Goal: Task Accomplishment & Management: Use online tool/utility

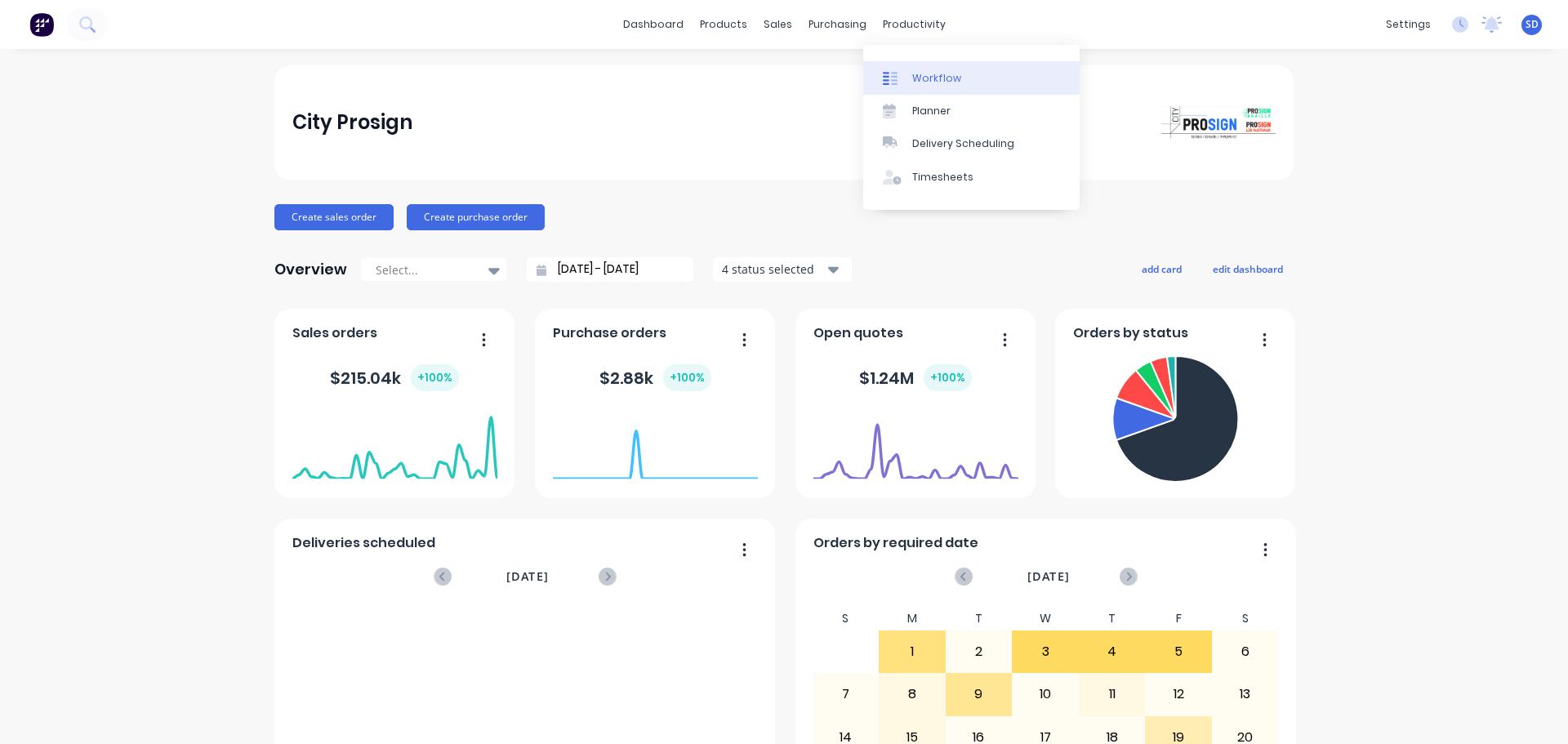
click at [925, 71] on div "Workflow" at bounding box center [936, 78] width 49 height 15
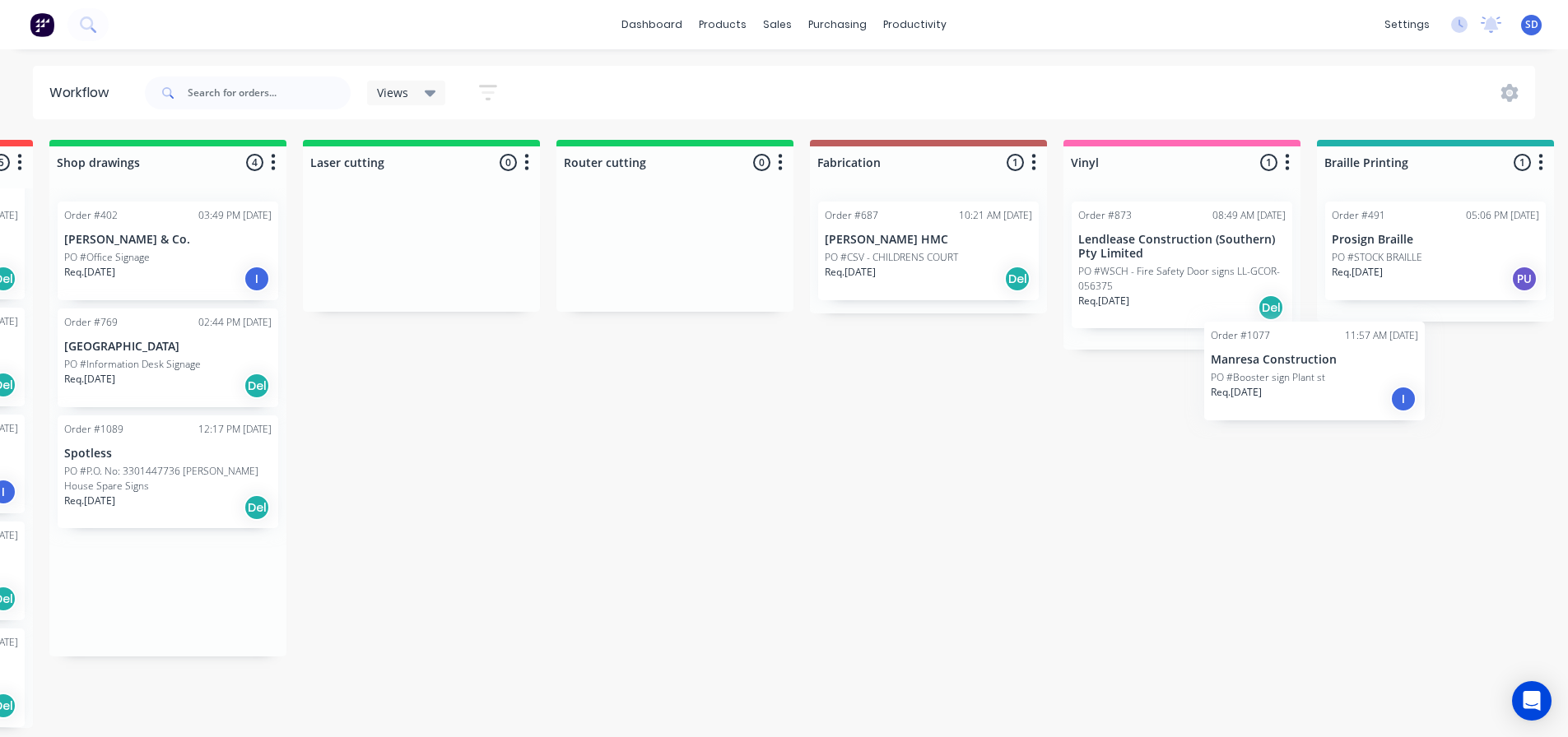
scroll to position [0, 564]
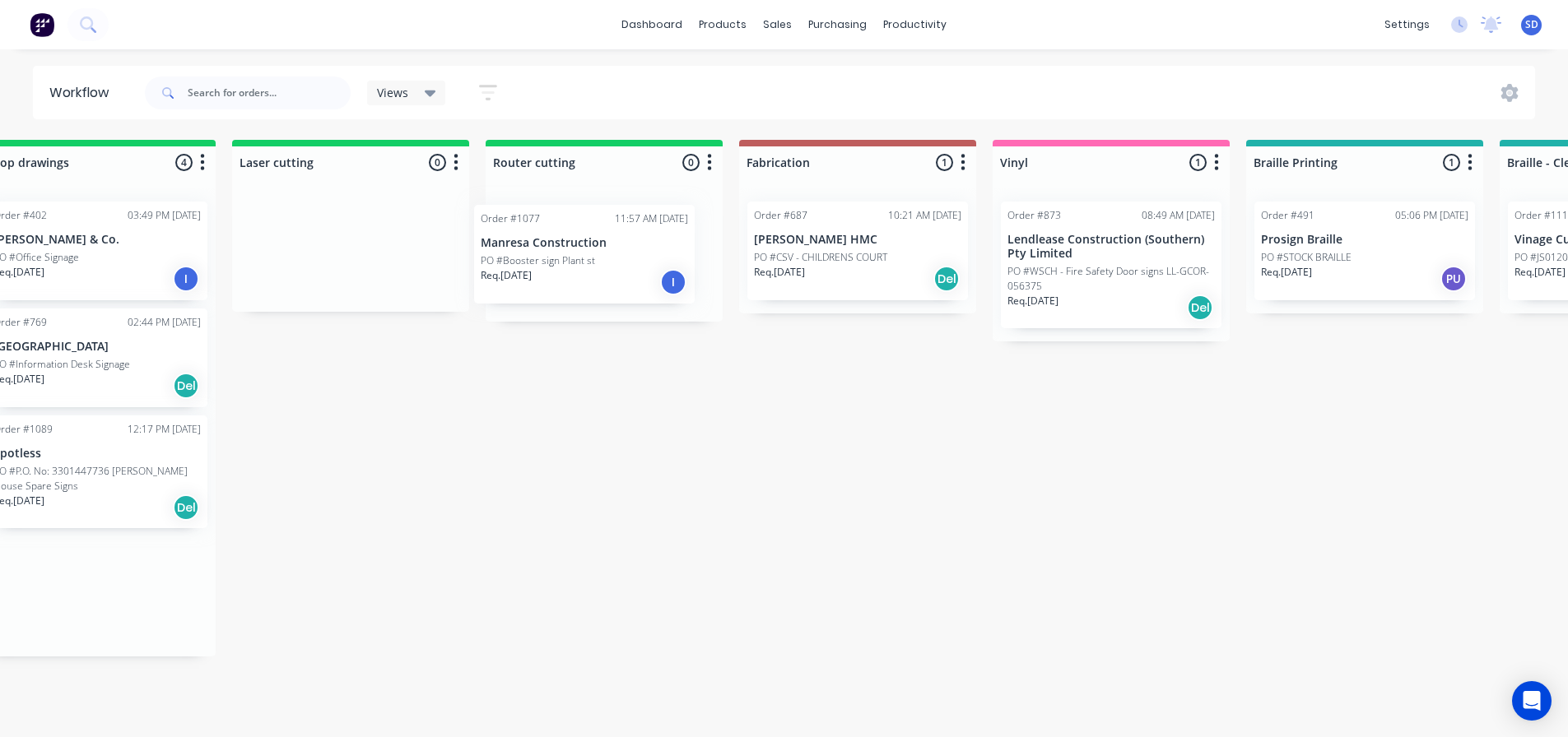
drag, startPoint x: 650, startPoint y: 488, endPoint x: 568, endPoint y: 278, distance: 225.4
click at [582, 251] on div "Submitted 32 Status colour #273444 hex #273444 Save Cancel Summaries Total orde…" at bounding box center [1512, 434] width 4177 height 588
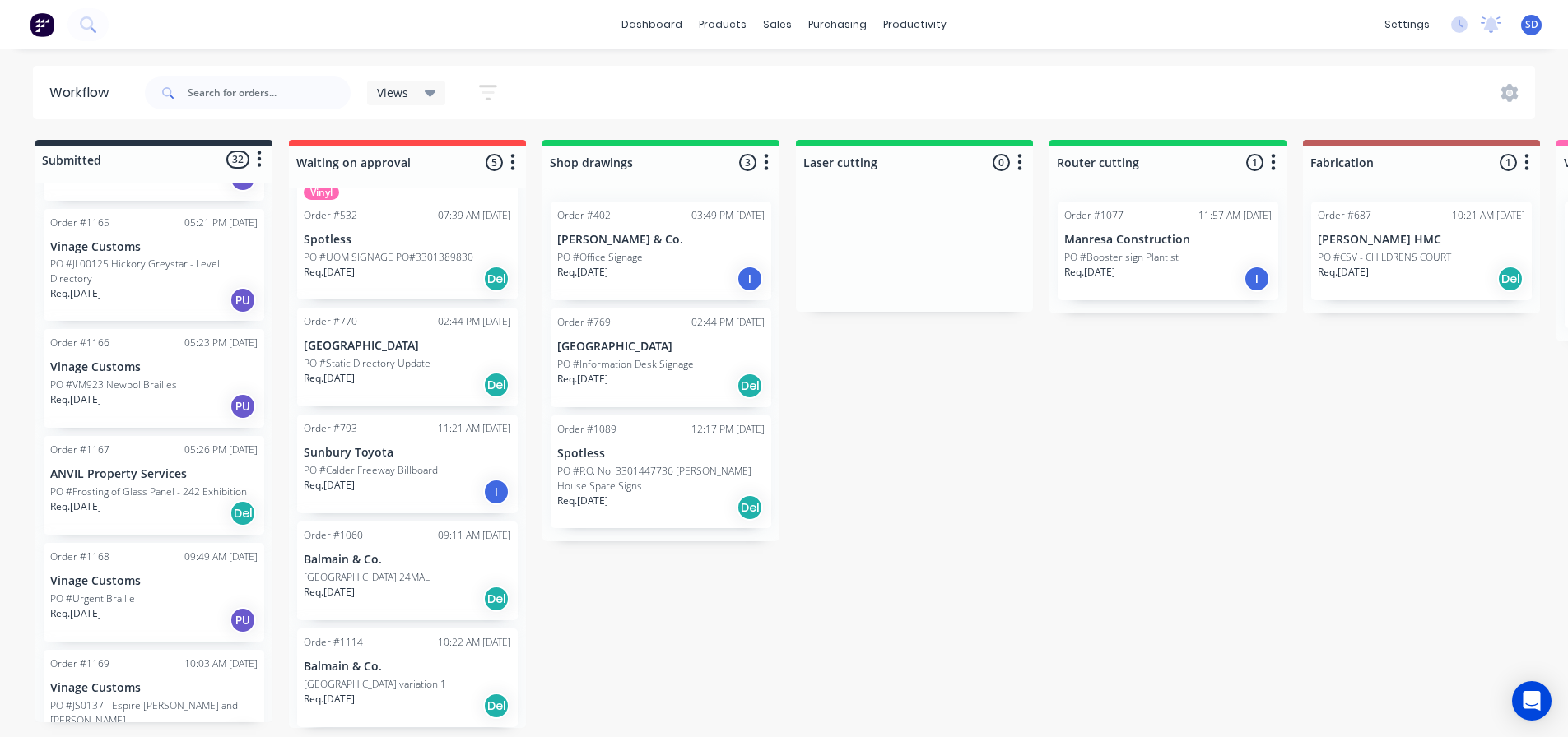
scroll to position [3, 0]
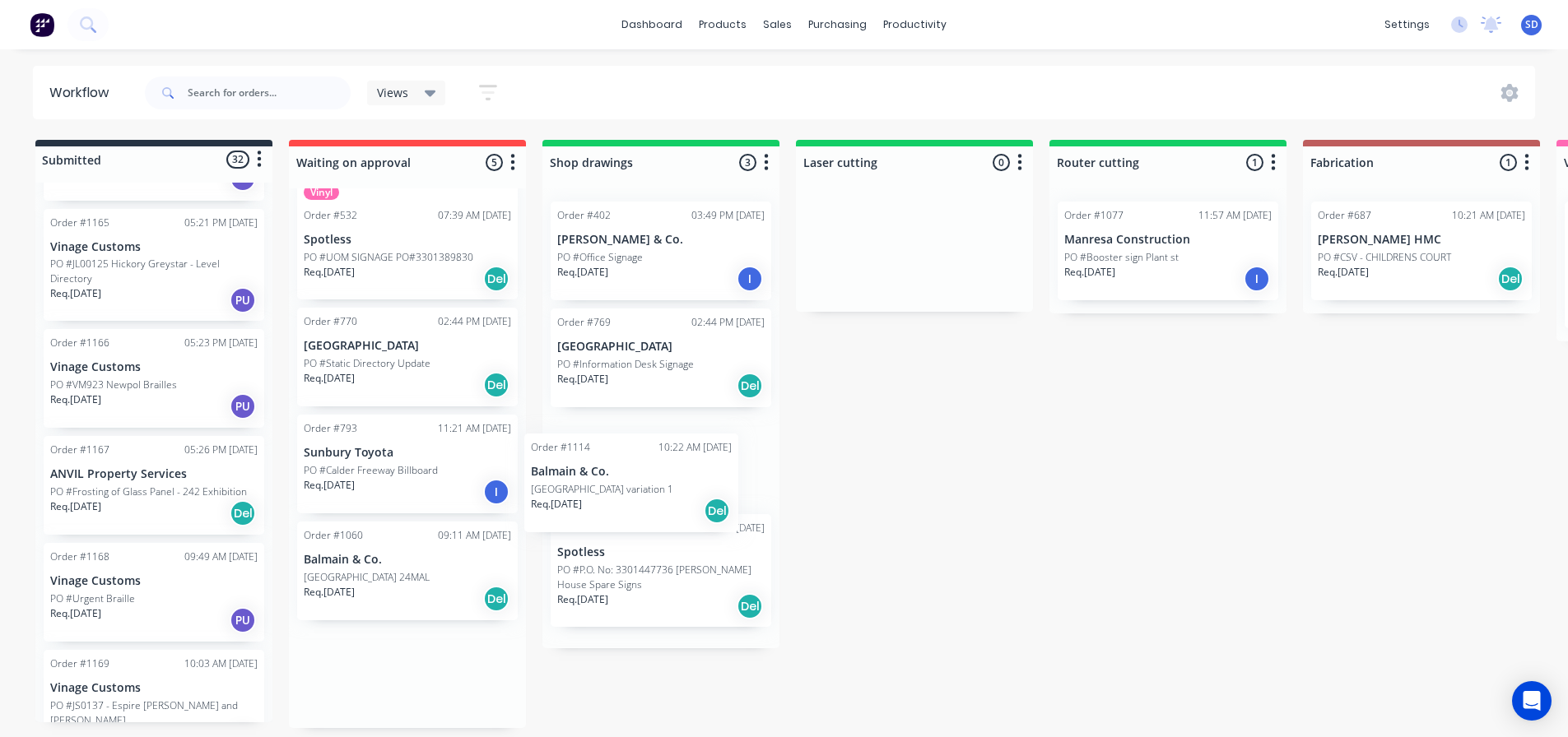
drag, startPoint x: 420, startPoint y: 701, endPoint x: 664, endPoint y: 495, distance: 319.3
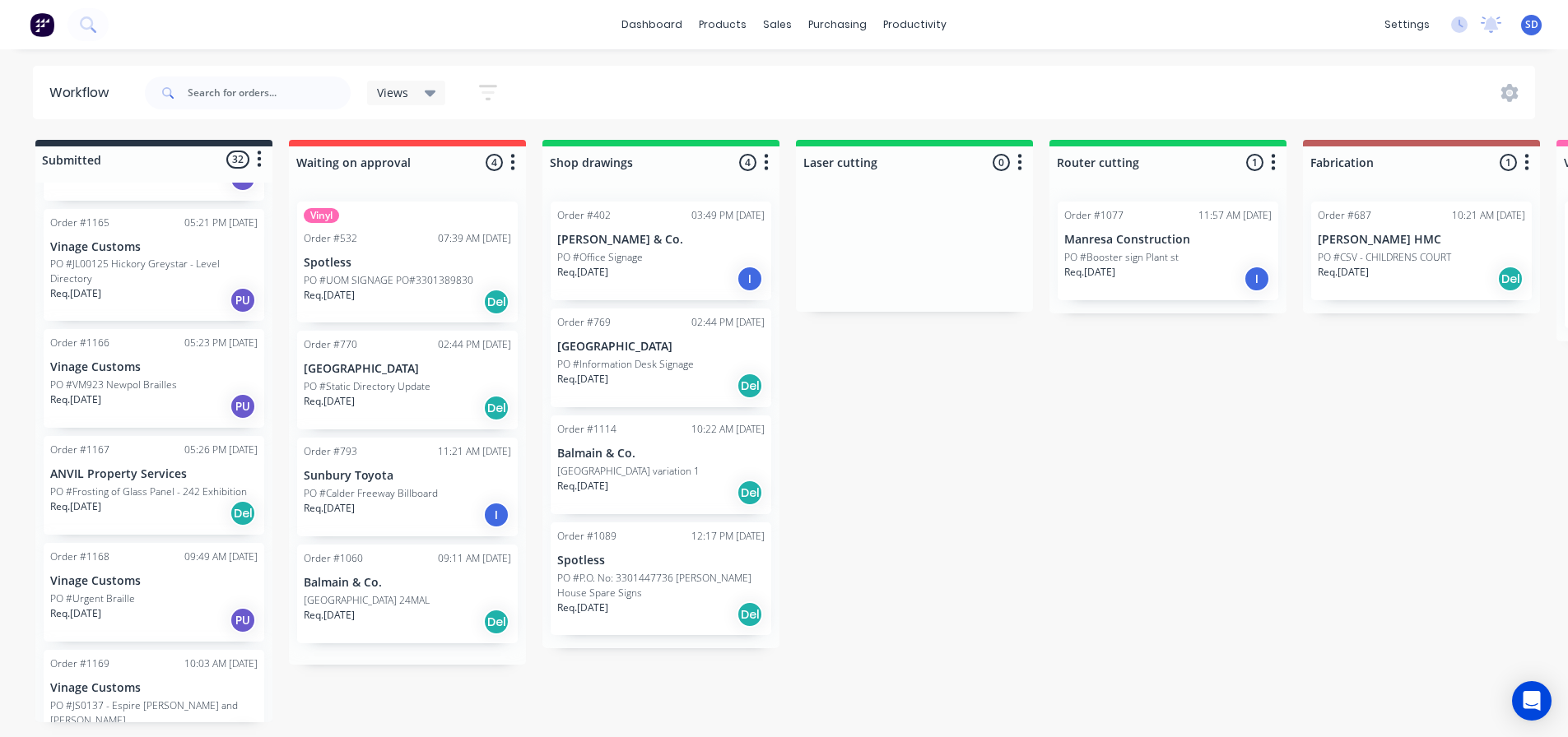
scroll to position [0, 0]
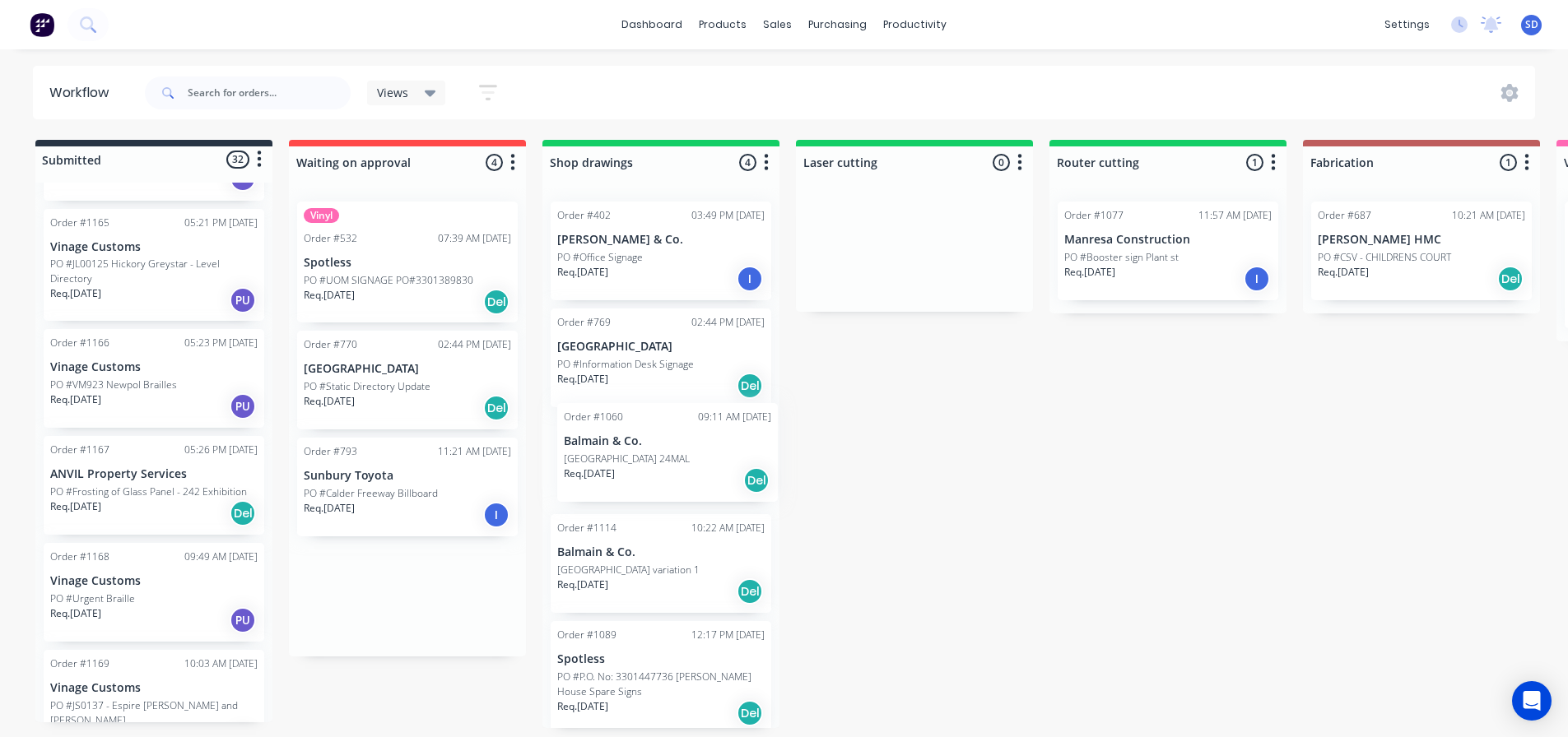
drag, startPoint x: 394, startPoint y: 615, endPoint x: 653, endPoint y: 476, distance: 293.9
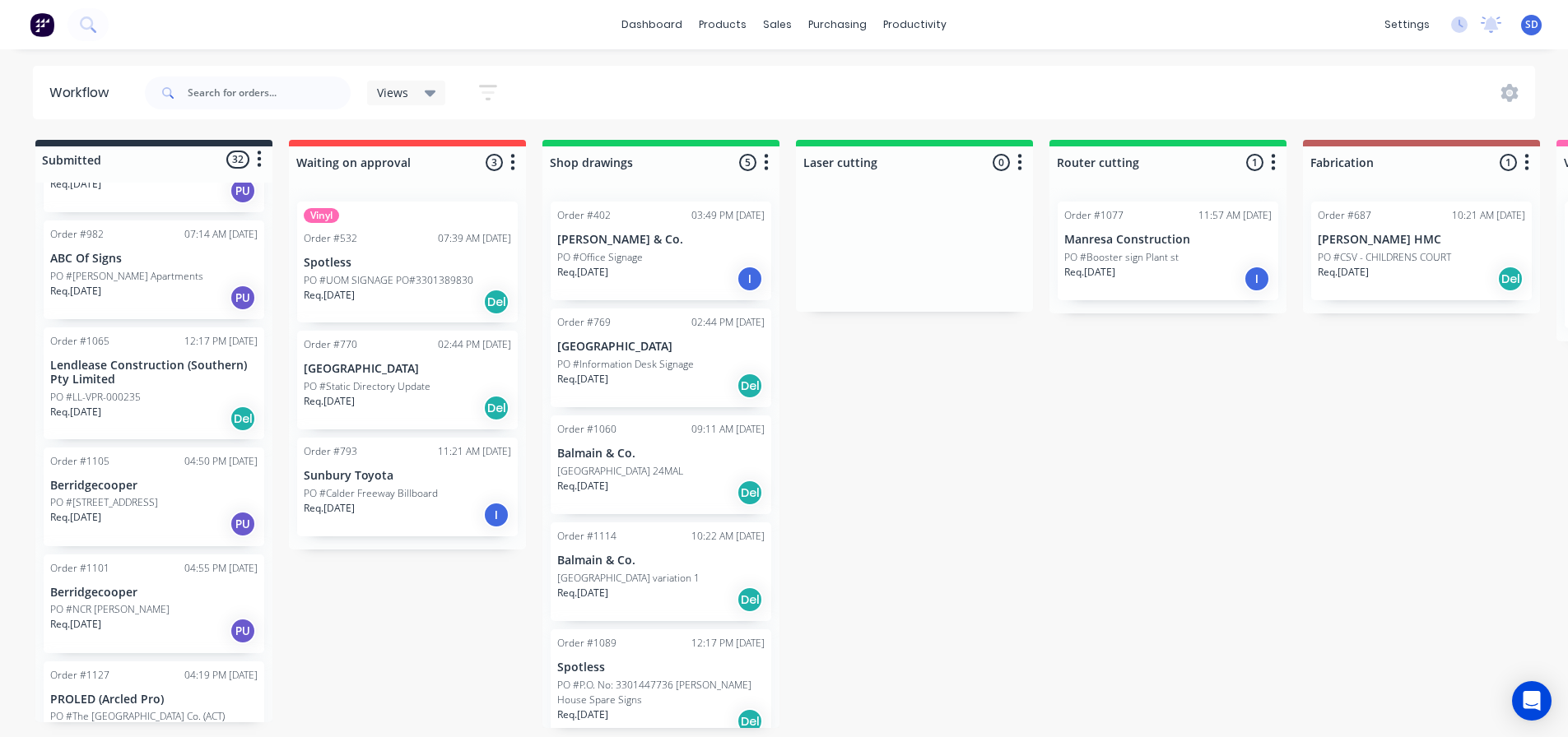
scroll to position [164, 0]
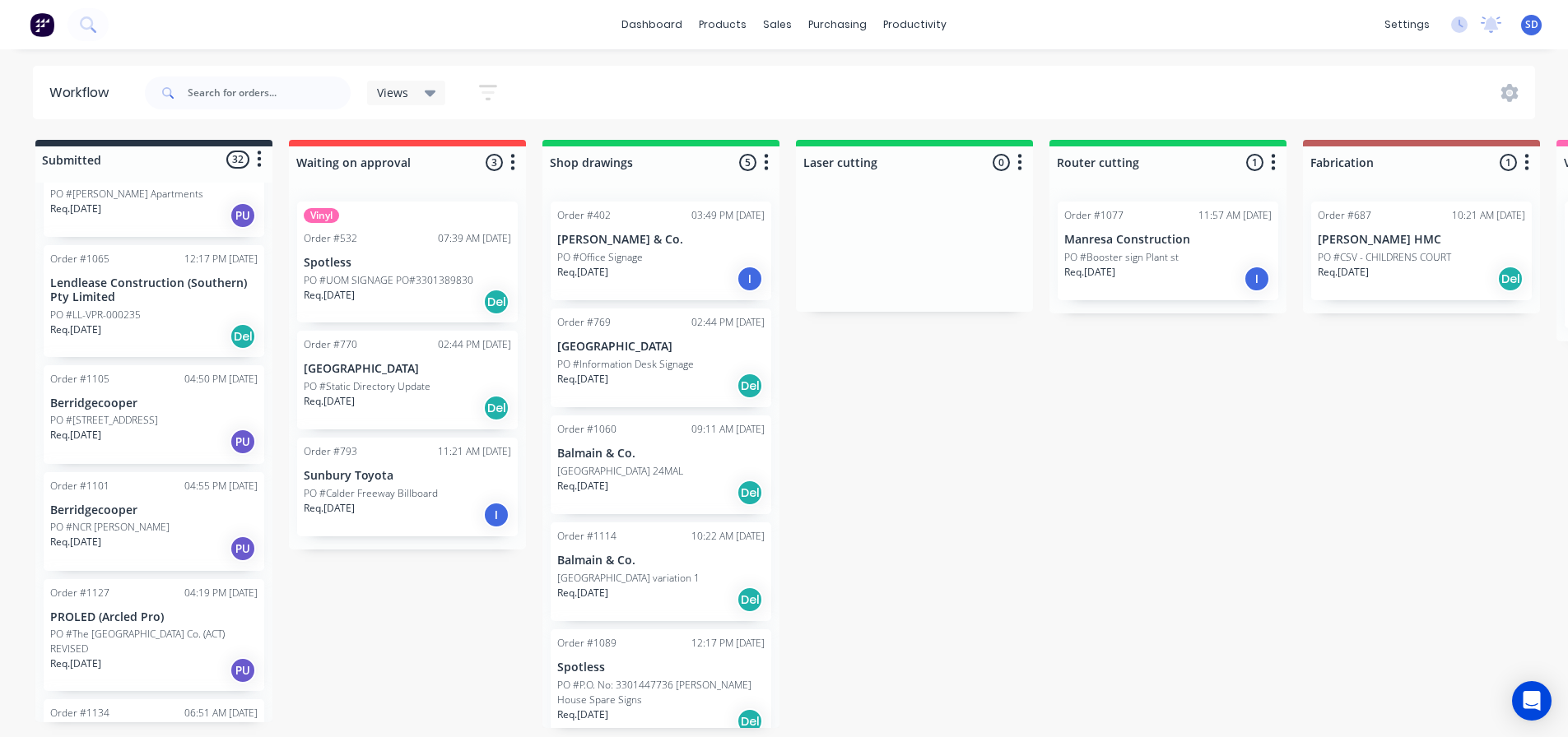
click at [150, 428] on div "Req. 05/09/25 PU" at bounding box center [153, 442] width 207 height 28
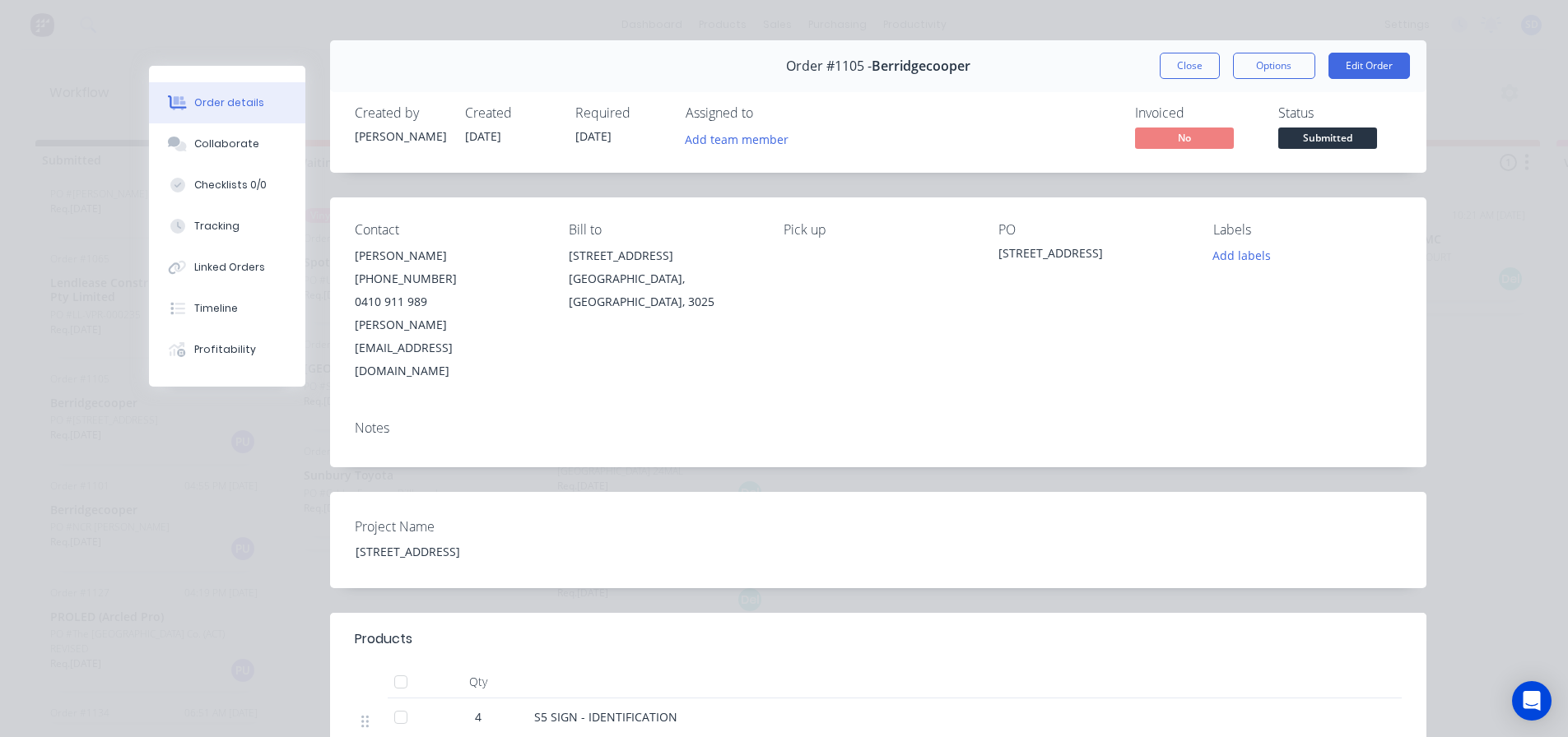
scroll to position [0, 0]
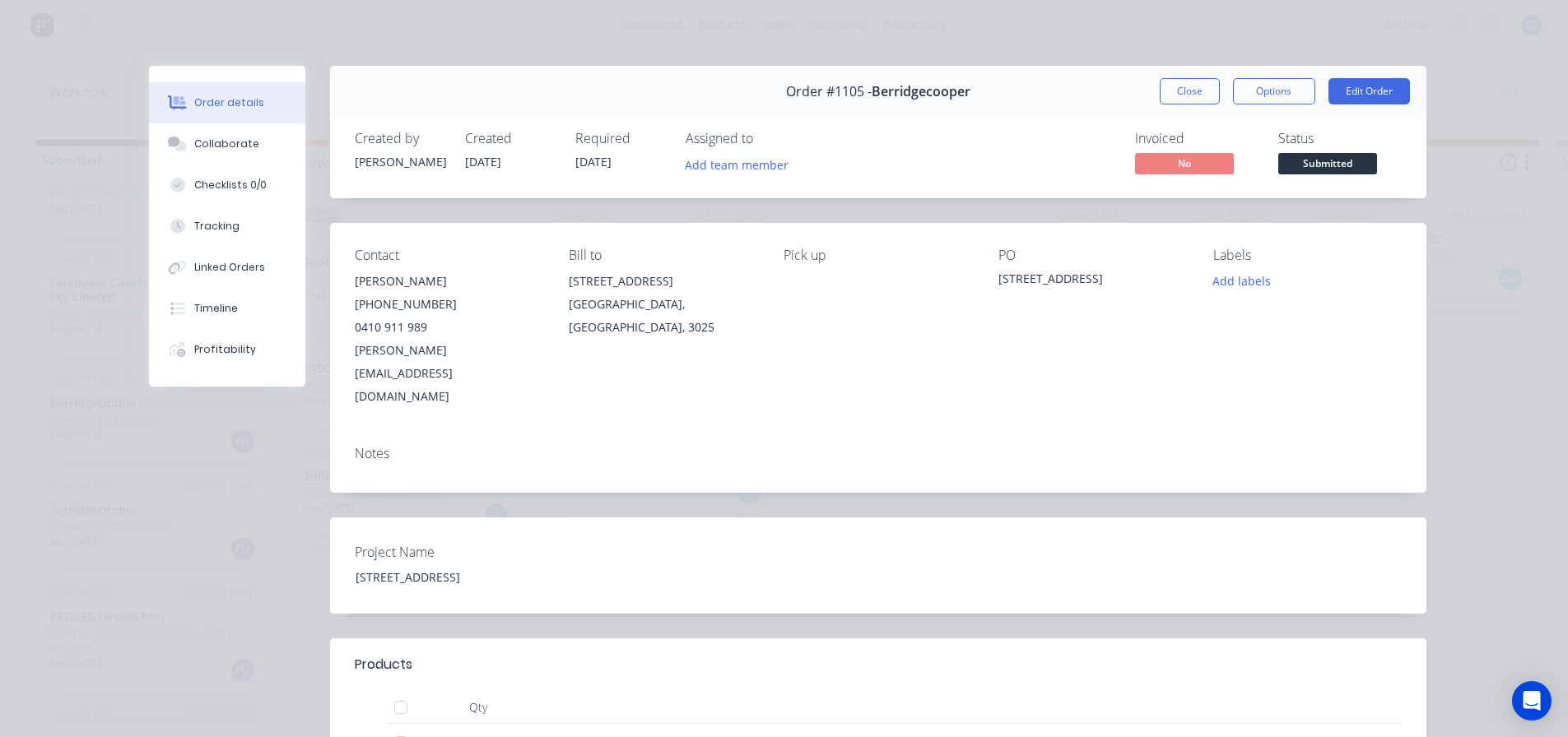
click at [1209, 89] on button "Close" at bounding box center [1189, 91] width 60 height 26
